Goal: Check status: Check status

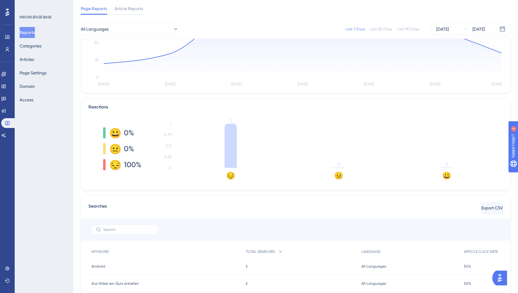
scroll to position [76, 0]
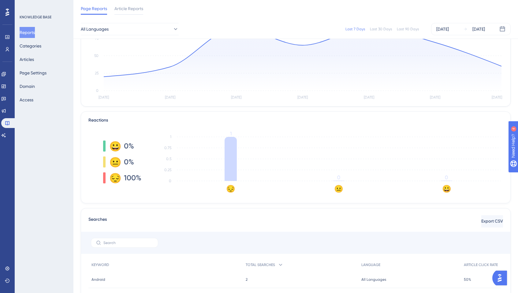
click at [414, 28] on div "Last 90 Days" at bounding box center [408, 29] width 22 height 5
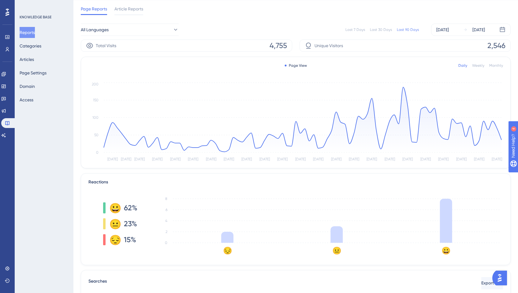
scroll to position [0, 0]
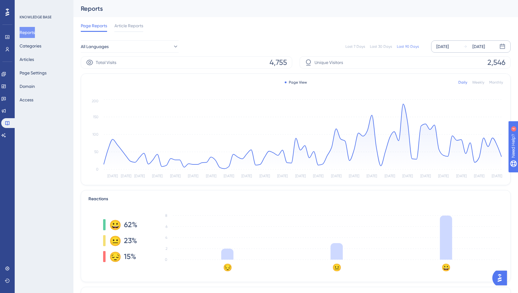
click at [449, 44] on div "[DATE]" at bounding box center [442, 46] width 13 height 7
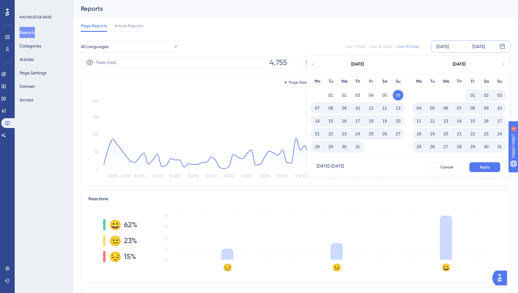
click at [315, 65] on div "[DATE]" at bounding box center [357, 64] width 101 height 17
click at [315, 65] on icon at bounding box center [313, 65] width 4 height 6
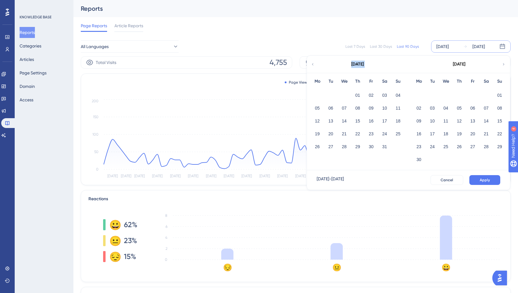
click at [315, 65] on icon at bounding box center [313, 65] width 4 height 6
click at [368, 95] on button "01" at bounding box center [371, 95] width 10 height 10
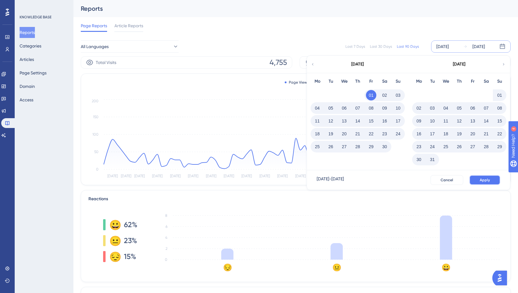
click at [473, 180] on button "Apply" at bounding box center [484, 180] width 31 height 10
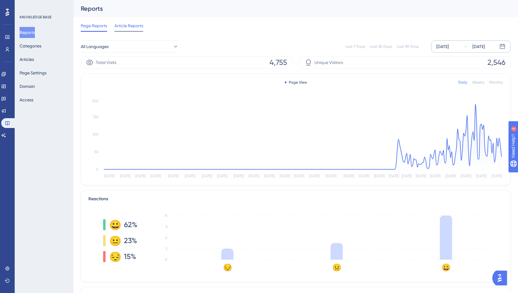
click at [124, 28] on span "Article Reports" at bounding box center [128, 25] width 29 height 7
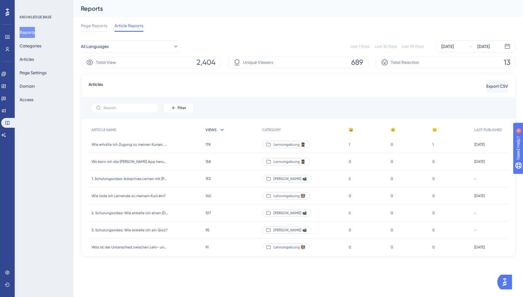
click at [216, 133] on div "VIEWS" at bounding box center [230, 130] width 57 height 13
click at [211, 128] on span "VIEWS" at bounding box center [210, 130] width 11 height 5
